Goal: Transaction & Acquisition: Purchase product/service

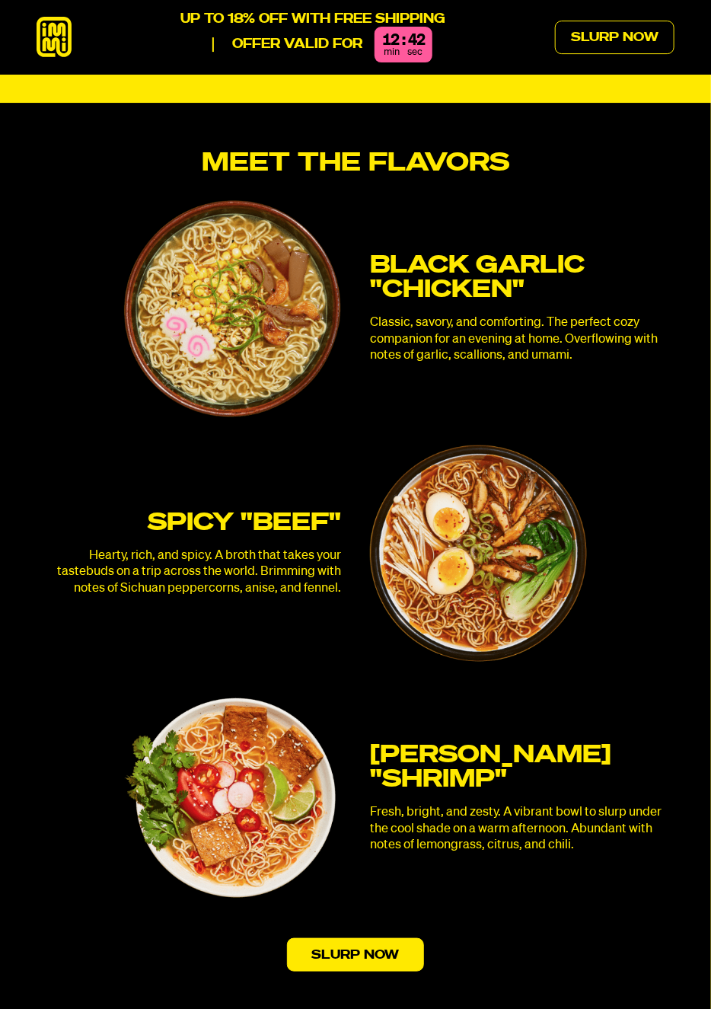
scroll to position [3336, 0]
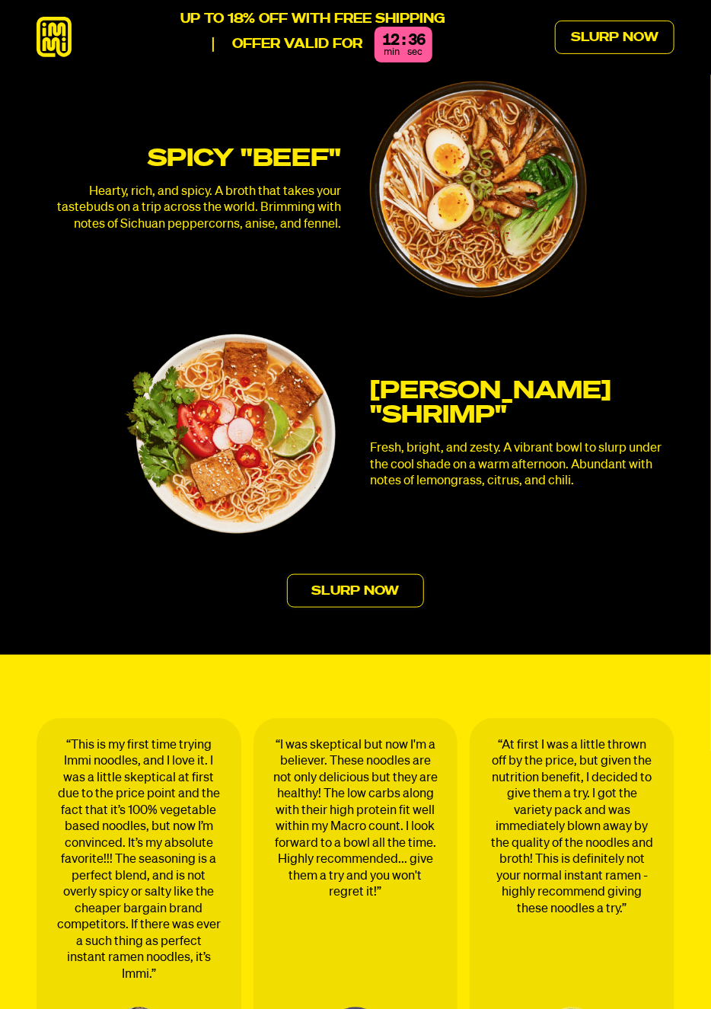
click at [351, 574] on link "Slurp Now" at bounding box center [356, 591] width 138 height 34
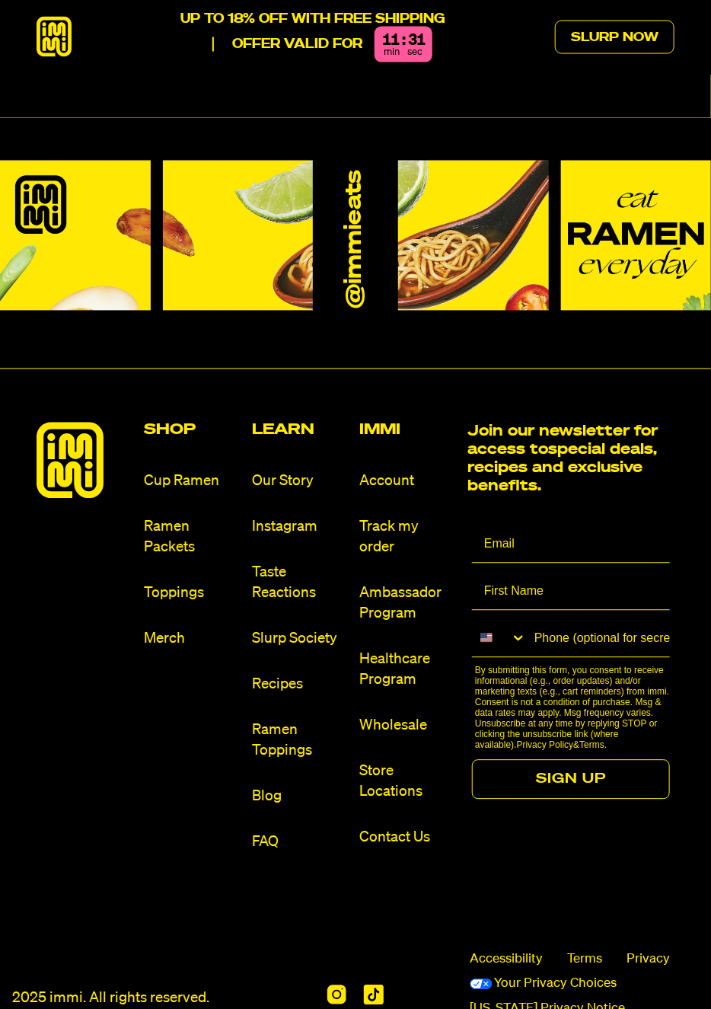
scroll to position [7868, 0]
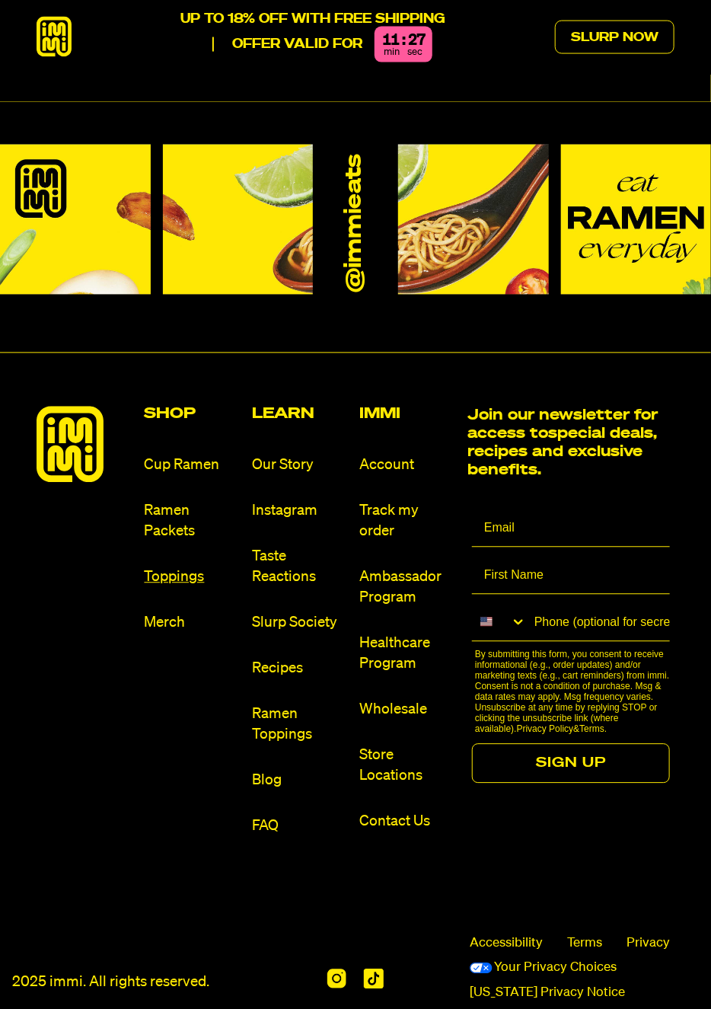
click at [156, 587] on link "Toppings" at bounding box center [193, 577] width 96 height 21
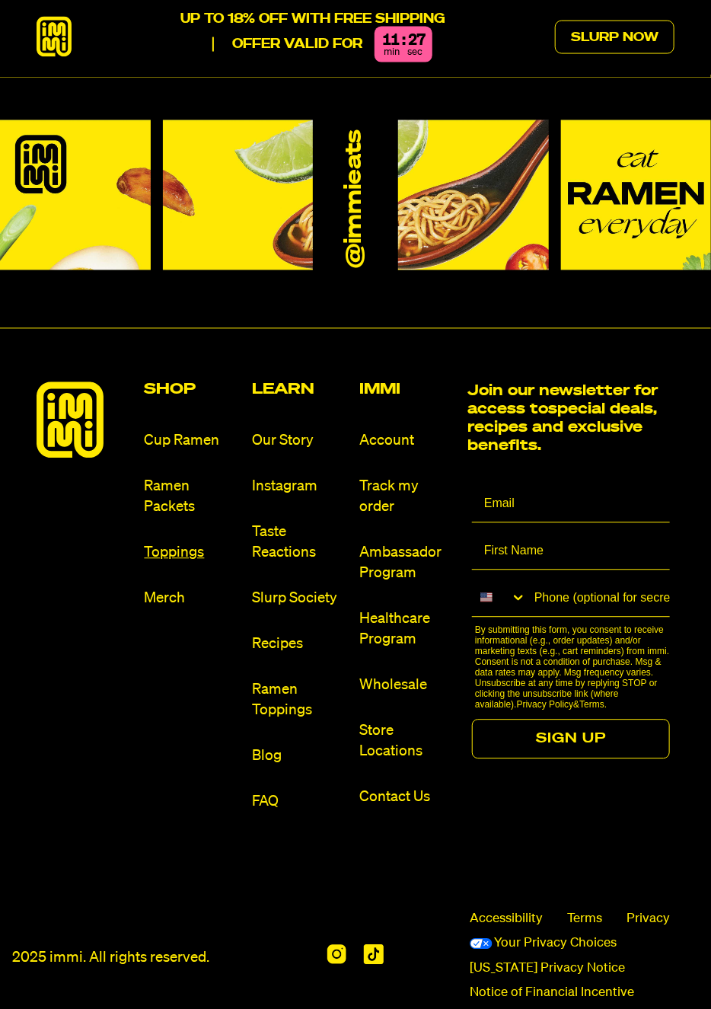
scroll to position [7929, 0]
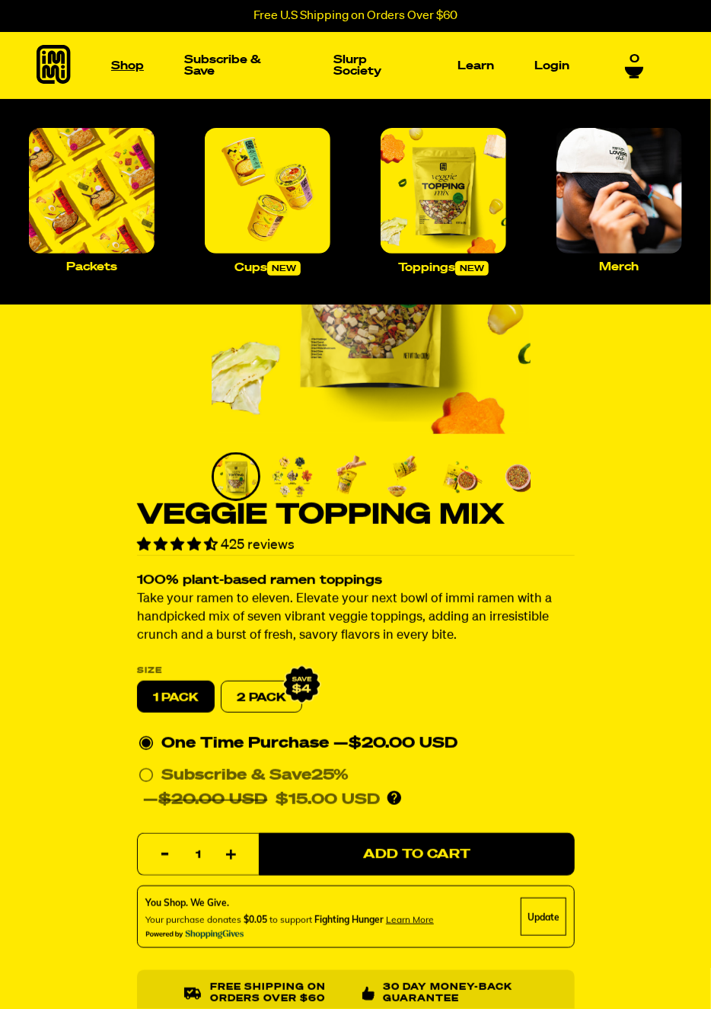
click at [120, 65] on link "Shop" at bounding box center [127, 66] width 45 height 24
click at [50, 163] on img "Main navigation" at bounding box center [92, 191] width 126 height 126
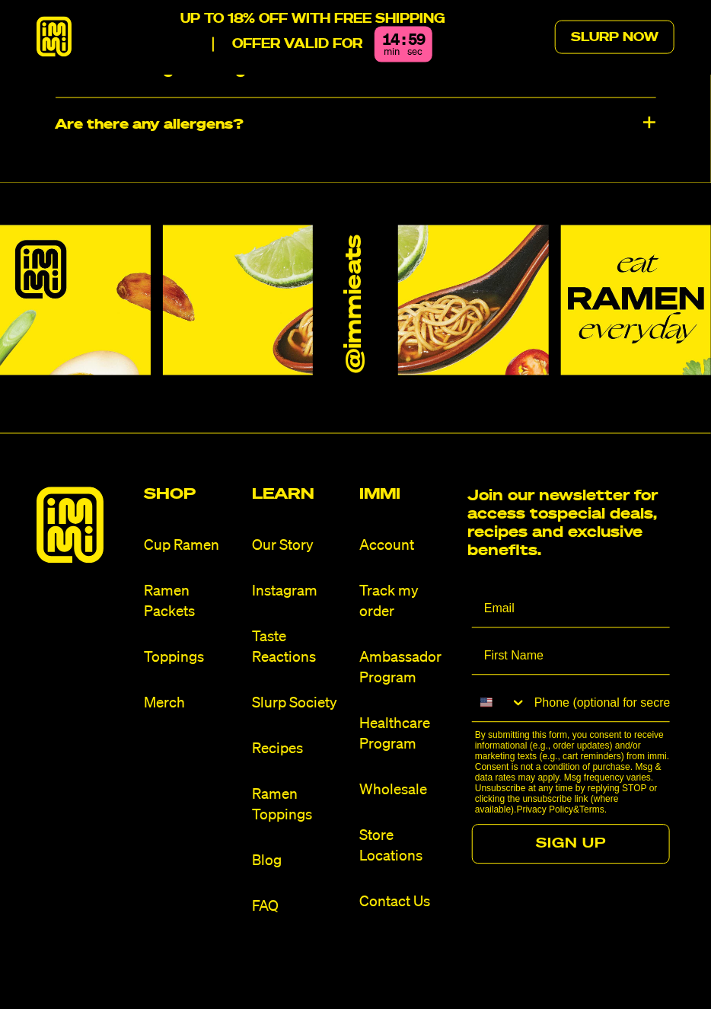
scroll to position [7929, 0]
